Goal: Task Accomplishment & Management: Use online tool/utility

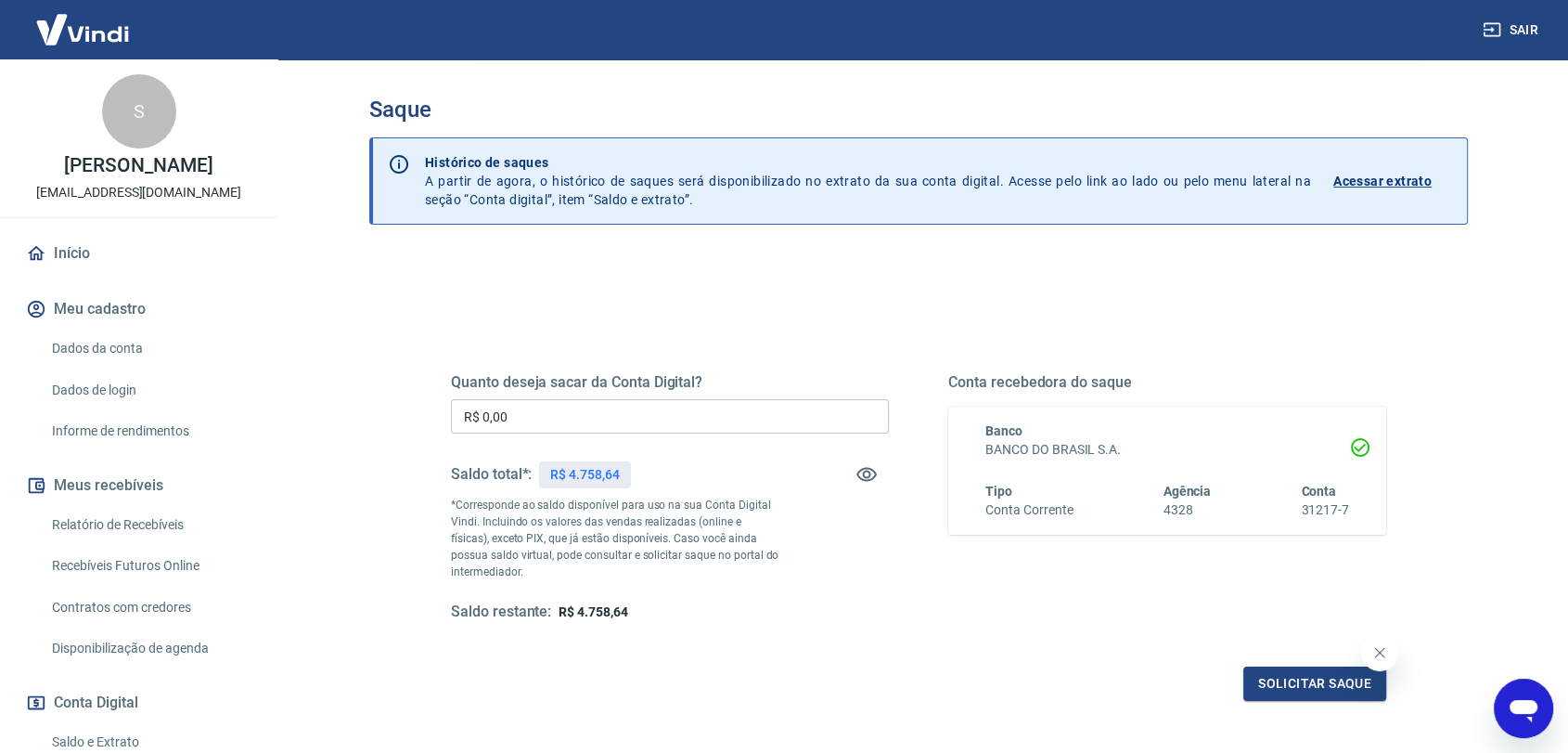
click at [595, 419] on input "R$ 0,00" at bounding box center [670, 416] width 438 height 34
type input "R$ 4.700,00"
click at [1282, 690] on button "Solicitar saque" at bounding box center [1314, 683] width 143 height 34
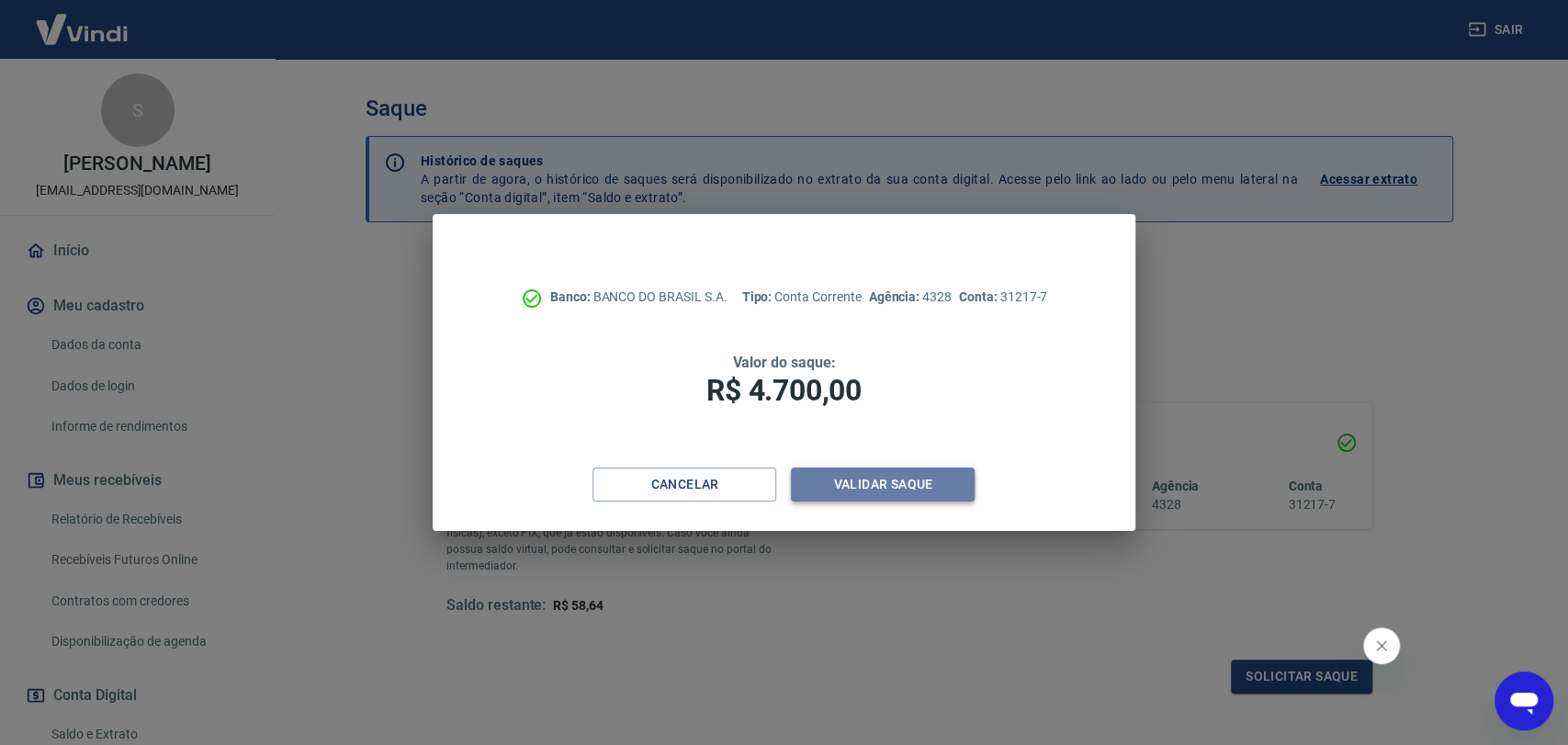
click at [907, 486] on button "Validar saque" at bounding box center [883, 484] width 183 height 34
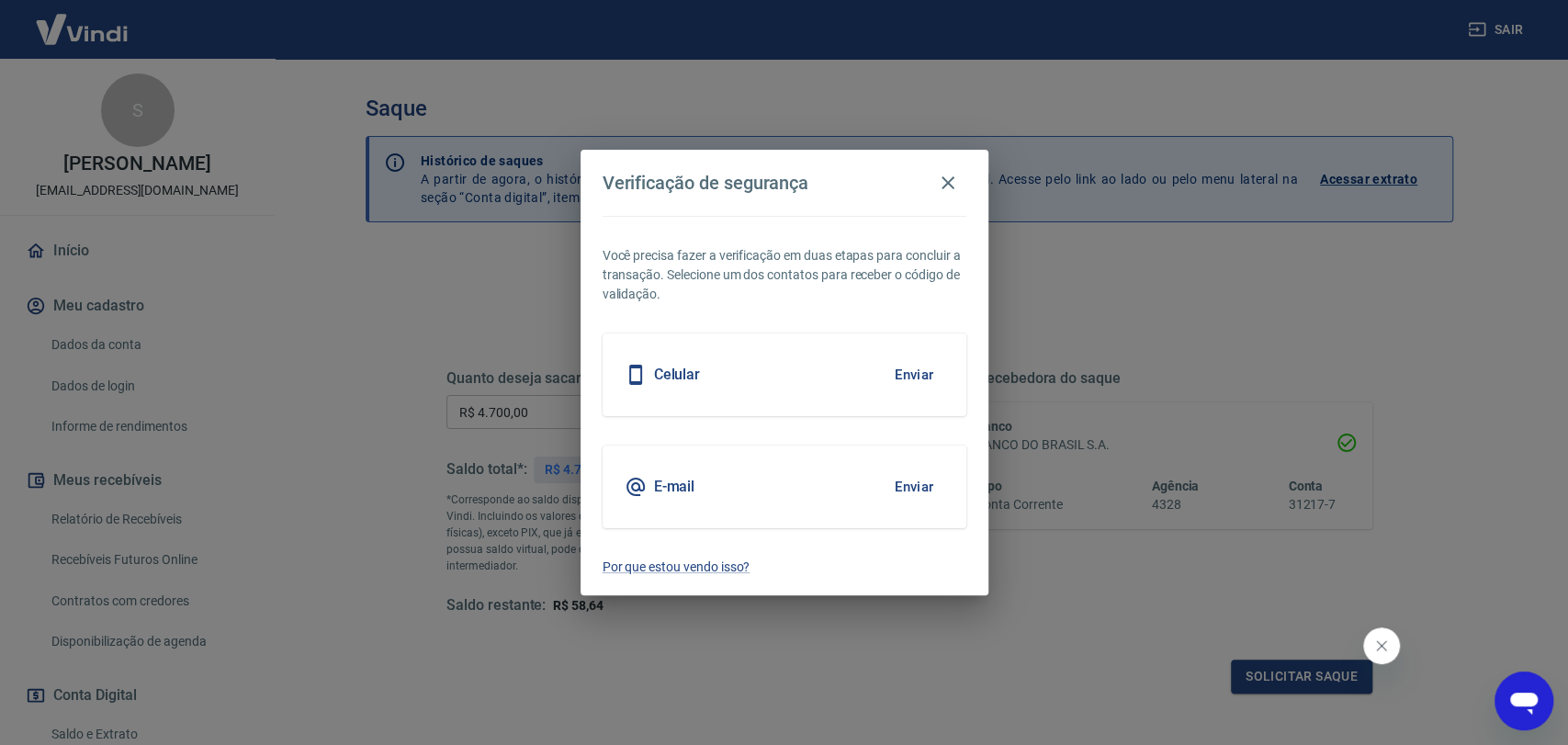
click at [926, 372] on button "Enviar" at bounding box center [914, 374] width 60 height 38
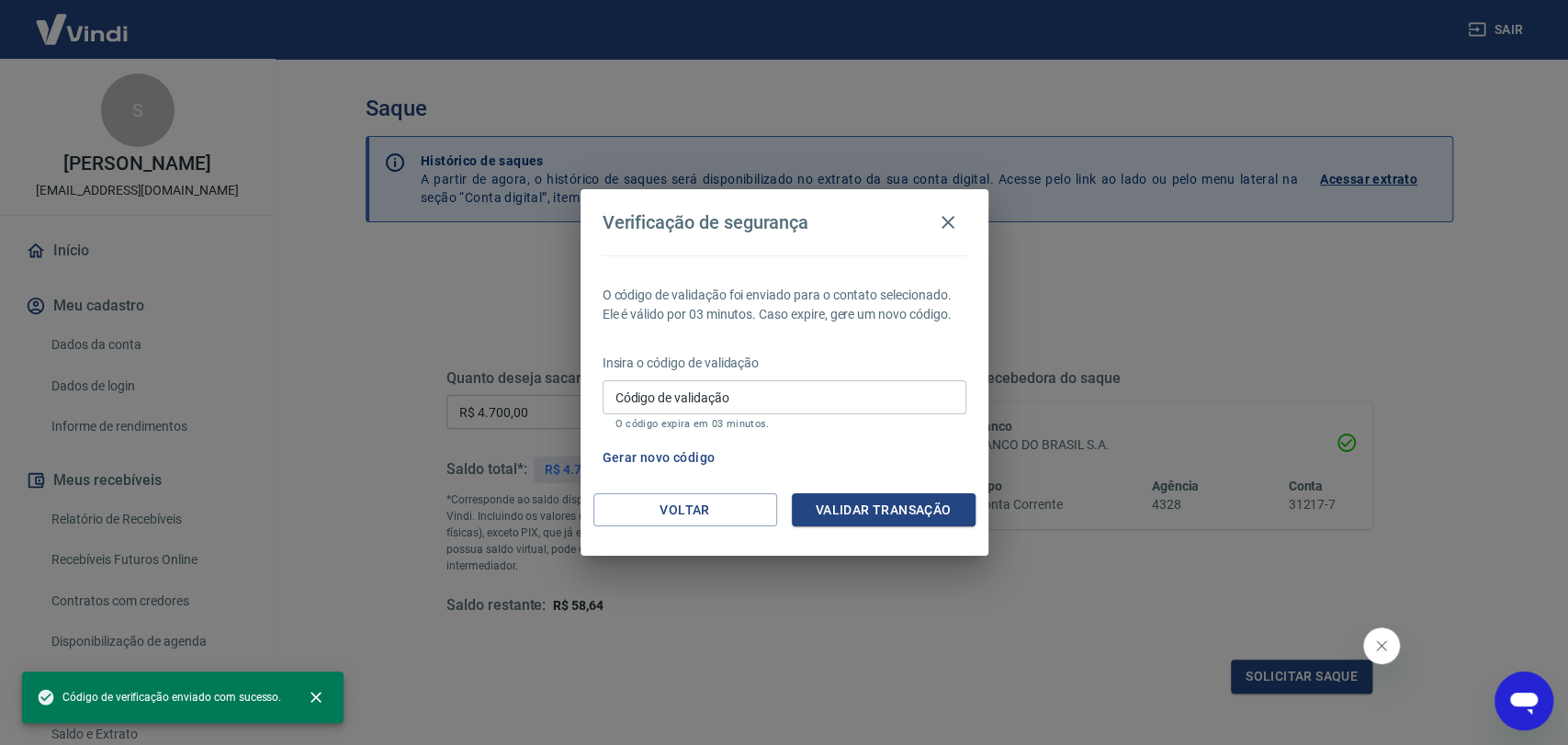
click at [698, 402] on input "Código de validação" at bounding box center [784, 397] width 364 height 34
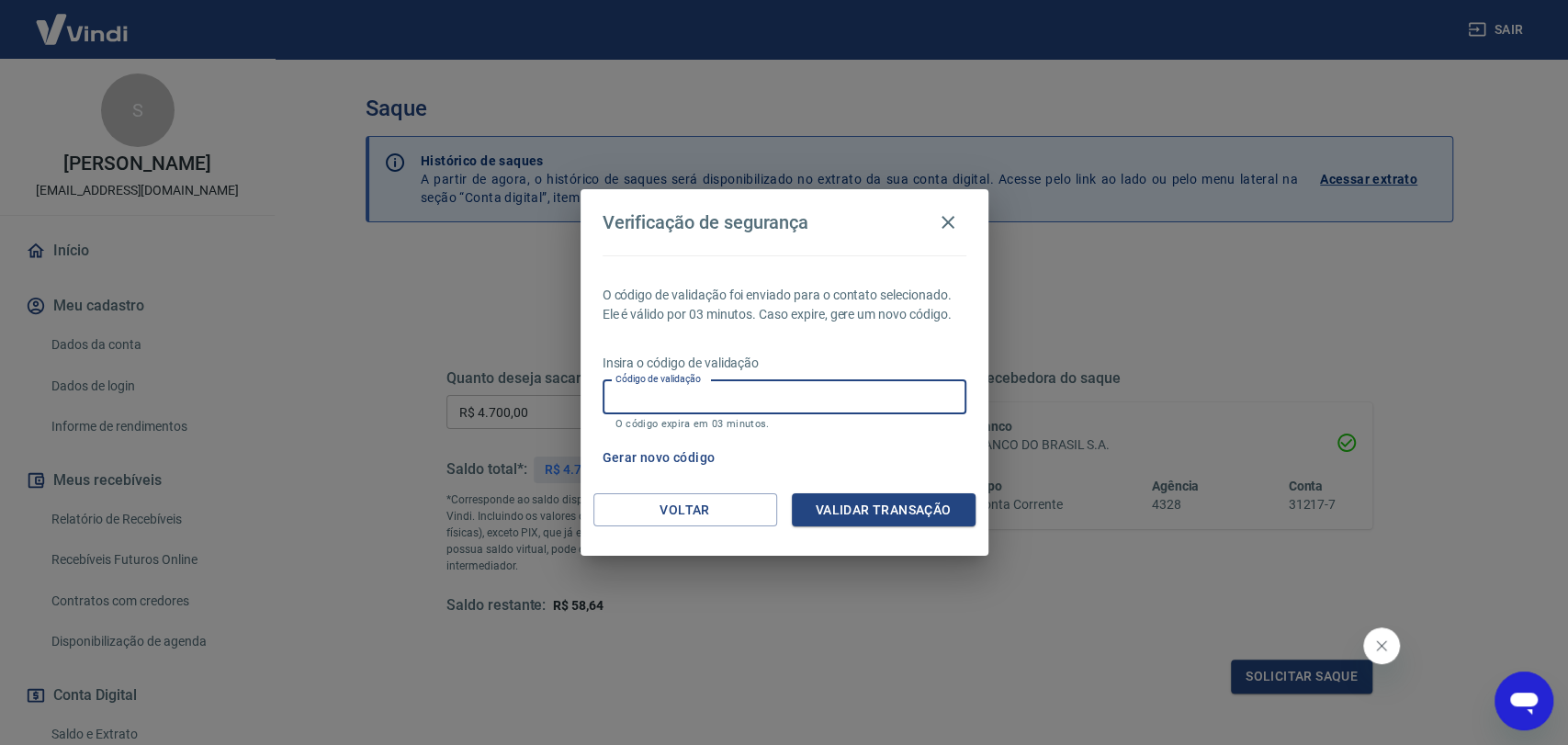
click at [717, 394] on input "Código de validação" at bounding box center [784, 397] width 364 height 34
type input "552022"
click at [856, 505] on button "Validar transação" at bounding box center [884, 509] width 183 height 34
